Goal: Task Accomplishment & Management: Use online tool/utility

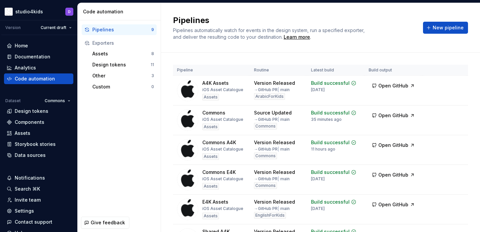
scroll to position [1, 0]
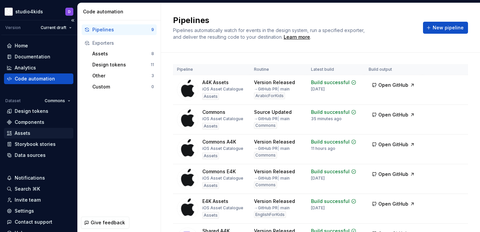
click at [42, 130] on div "Assets" at bounding box center [39, 133] width 64 height 7
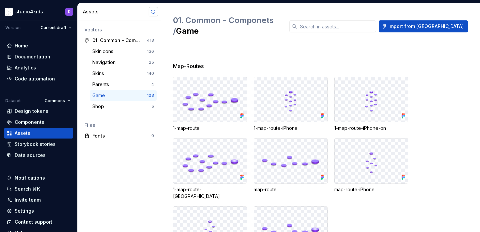
click at [151, 13] on button "button" at bounding box center [153, 11] width 9 height 9
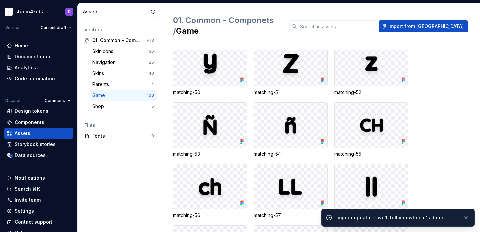
scroll to position [2219, 0]
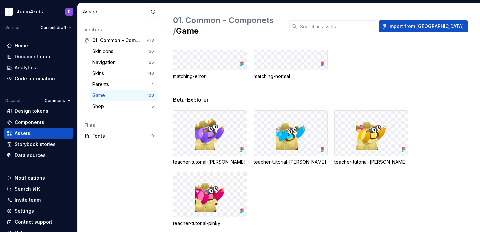
click at [155, 17] on div "Assets" at bounding box center [119, 11] width 83 height 17
click at [21, 76] on div "Code automation" at bounding box center [35, 78] width 40 height 7
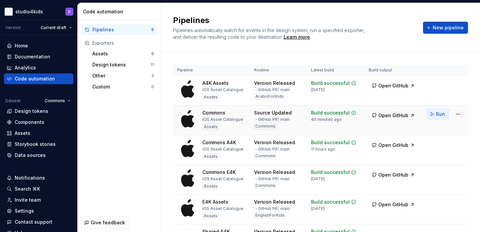
click at [435, 115] on button "Run" at bounding box center [437, 114] width 23 height 12
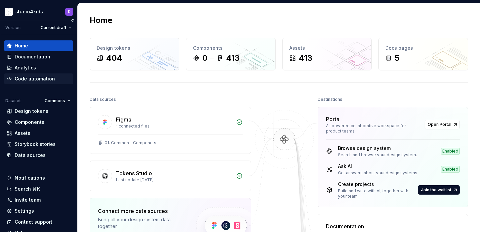
click at [23, 77] on div "Code automation" at bounding box center [35, 78] width 40 height 7
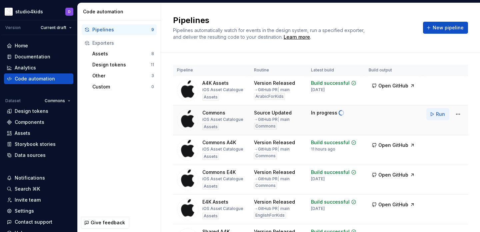
click at [437, 115] on span "Run" at bounding box center [440, 114] width 9 height 7
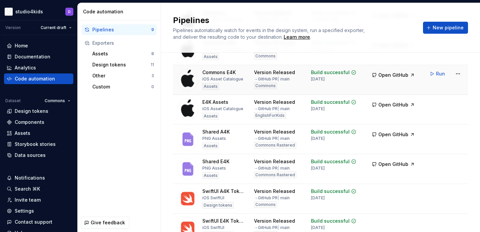
scroll to position [52, 0]
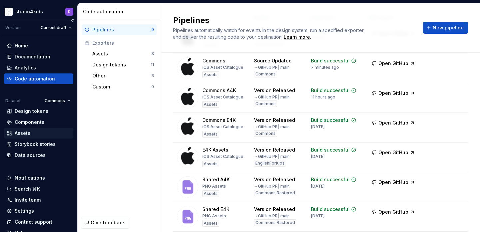
click at [23, 129] on div "Assets" at bounding box center [38, 133] width 69 height 11
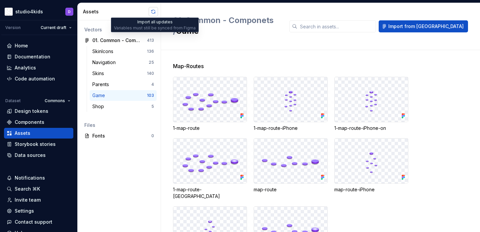
click at [152, 10] on button "button" at bounding box center [153, 11] width 9 height 9
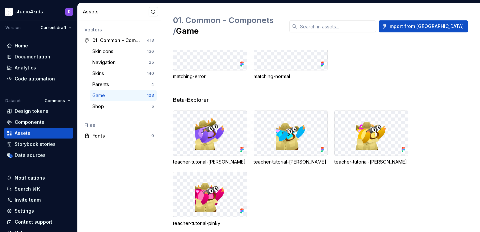
scroll to position [2217, 0]
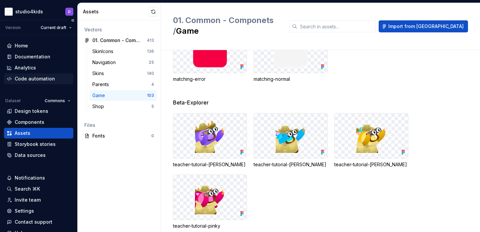
click at [40, 79] on div "Code automation" at bounding box center [35, 78] width 40 height 7
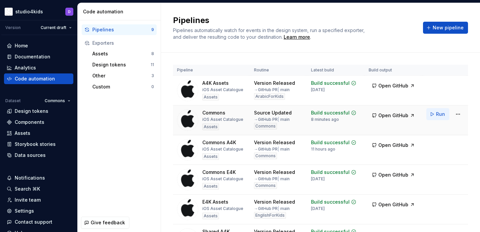
click at [440, 112] on span "Run" at bounding box center [440, 114] width 9 height 7
